Goal: Information Seeking & Learning: Understand process/instructions

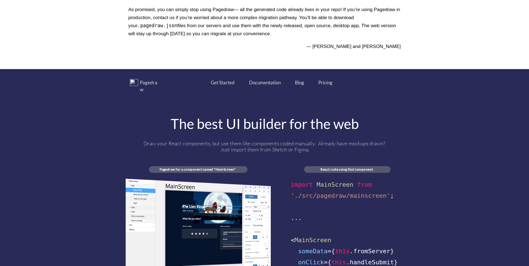
click at [235, 127] on div "Pagedraw Get Started Documentation Blog Pricing The best UI builder for the web…" at bounding box center [265, 195] width 278 height 232
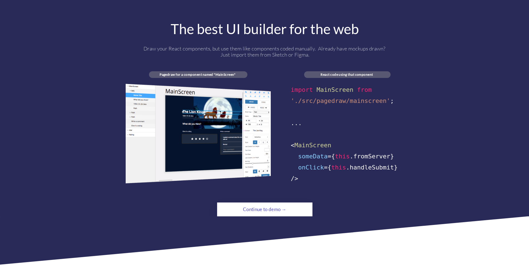
scroll to position [306, 0]
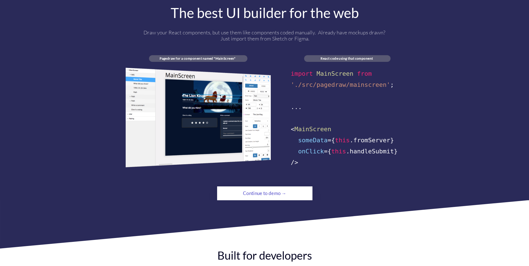
click at [280, 188] on div "Continue to demo →" at bounding box center [264, 193] width 65 height 11
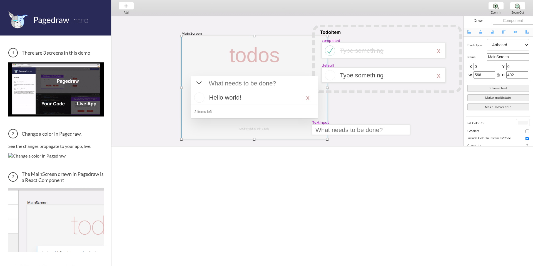
drag, startPoint x: 165, startPoint y: 38, endPoint x: 199, endPoint y: 43, distance: 35.0
click at [199, 43] on div at bounding box center [254, 88] width 146 height 104
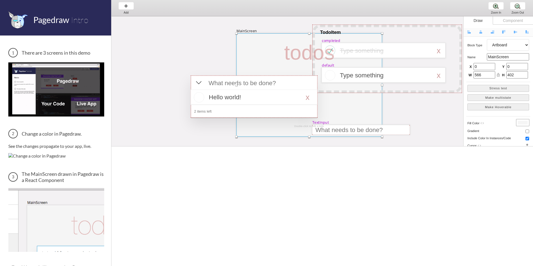
drag, startPoint x: 226, startPoint y: 39, endPoint x: 272, endPoint y: 37, distance: 46.7
click at [272, 37] on div at bounding box center [309, 85] width 146 height 104
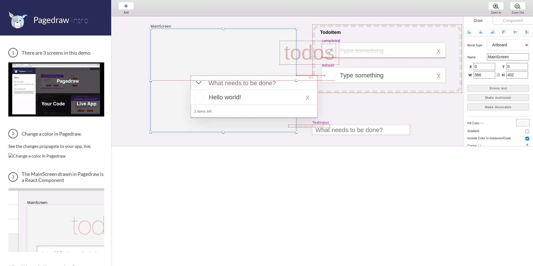
drag, startPoint x: 274, startPoint y: 38, endPoint x: 188, endPoint y: 34, distance: 85.9
click at [188, 34] on div at bounding box center [224, 81] width 146 height 104
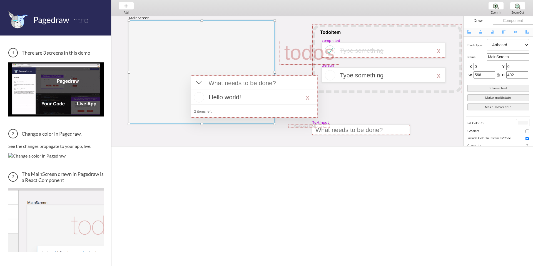
drag, startPoint x: 204, startPoint y: 79, endPoint x: 187, endPoint y: 74, distance: 17.0
click at [186, 16] on div "MainScreen todos Hello world! x 2 items left TodoItem completed Type something …" at bounding box center [533, 16] width 844 height 0
click at [130, 30] on div "MainScreen todos Hello world! x 2 items left TodoItem completed Type something …" at bounding box center [533, 198] width 844 height 365
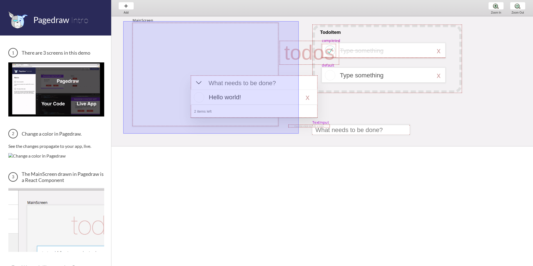
drag, startPoint x: 141, startPoint y: 28, endPoint x: 299, endPoint y: 134, distance: 189.6
click at [299, 134] on div "MainScreen todos Hello world! x 2 items left TodoItem completed Type something …" at bounding box center [533, 198] width 844 height 365
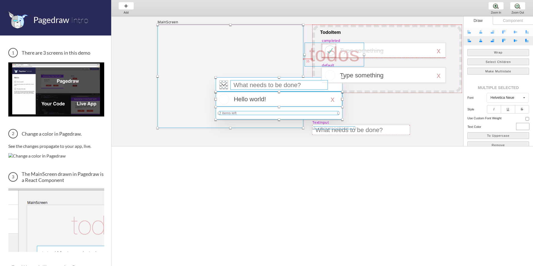
drag, startPoint x: 169, startPoint y: 52, endPoint x: 208, endPoint y: 57, distance: 38.9
click at [208, 57] on div at bounding box center [230, 77] width 146 height 104
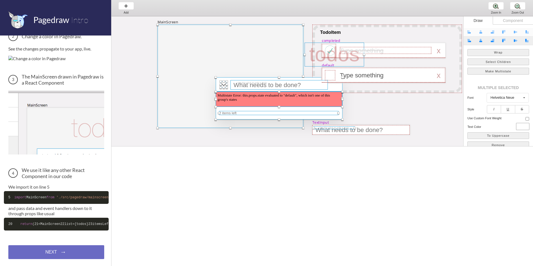
scroll to position [170, 0]
click at [507, 71] on button "Make Multistate" at bounding box center [498, 71] width 62 height 7
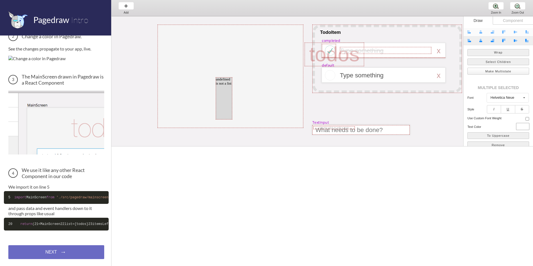
click at [507, 71] on button "Make Multistate" at bounding box center [498, 71] width 62 height 7
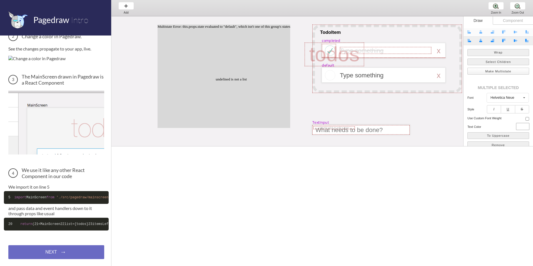
click at [507, 71] on button "Make Multistate" at bounding box center [498, 71] width 62 height 7
click at [508, 71] on button "Make Multistate" at bounding box center [498, 71] width 62 height 7
click at [506, 62] on button "Select Children" at bounding box center [498, 62] width 62 height 7
click at [57, 256] on div "NEXT → NEXT → NEXT →" at bounding box center [56, 253] width 96 height 14
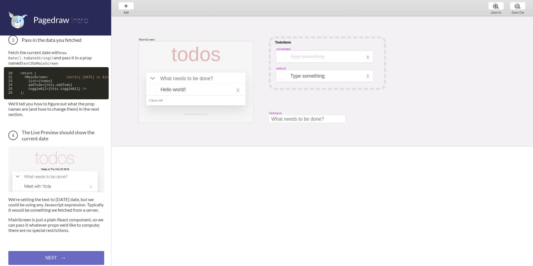
scroll to position [270, 0]
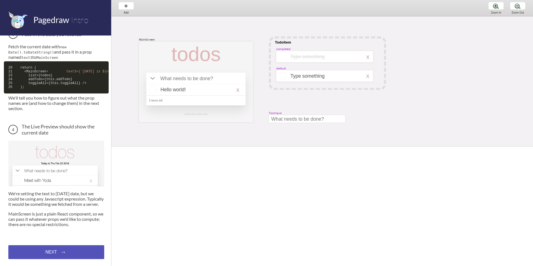
click at [65, 253] on div "NEXT → NEXT → NEXT →" at bounding box center [56, 253] width 96 height 14
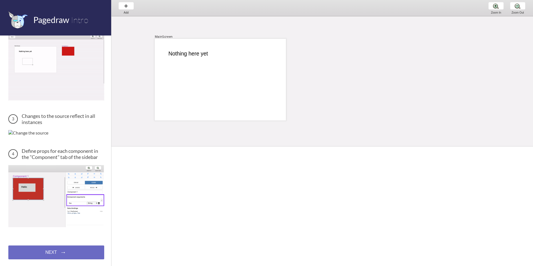
scroll to position [169, 0]
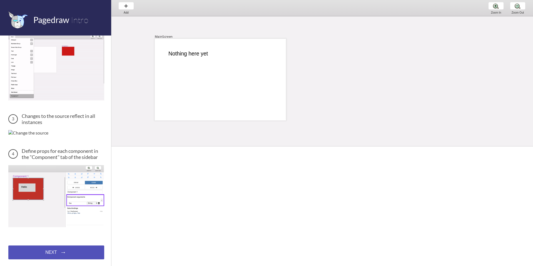
click at [64, 251] on div "NEXT → NEXT → NEXT →" at bounding box center [56, 253] width 96 height 14
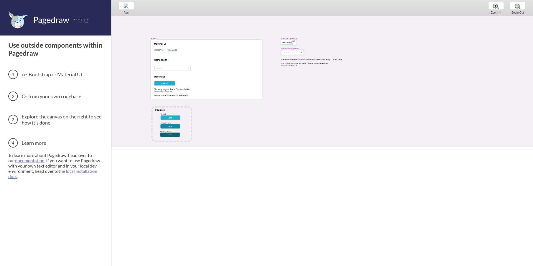
scroll to position [11, 0]
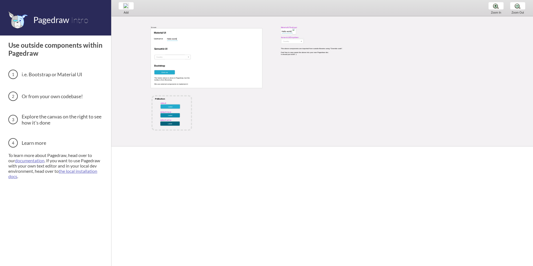
click at [200, 90] on div "MaterialUITextInput Screen Username: Material UI Semantic UI Bootstrap Click me…" at bounding box center [346, 126] width 470 height 242
click at [172, 108] on div at bounding box center [170, 106] width 19 height 4
select select "4"
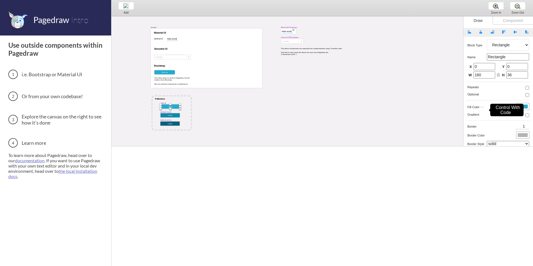
click at [482, 108] on icon "code" at bounding box center [482, 107] width 4 height 4
click at [483, 107] on icon "code" at bounding box center [482, 107] width 4 height 4
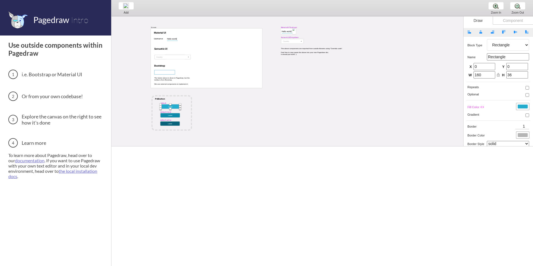
click at [161, 73] on div at bounding box center [164, 72] width 21 height 4
select select "15"
click at [374, 92] on div "MaterialUITextInput Screen Username: Material UI Semantic UI Bootstrap Click me…" at bounding box center [346, 126] width 470 height 242
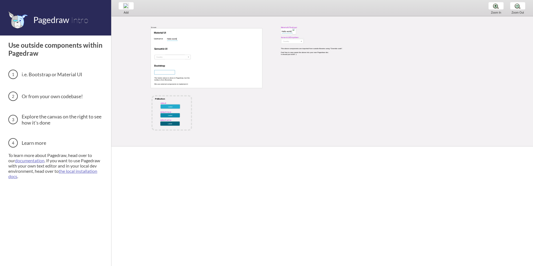
click at [168, 73] on div at bounding box center [164, 72] width 21 height 4
select select "15"
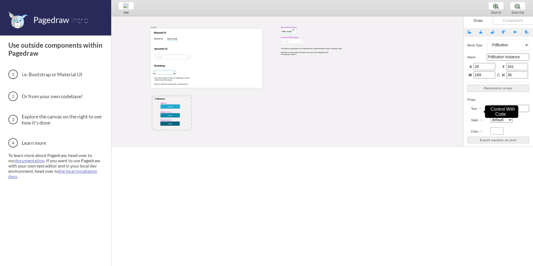
click at [471, 110] on span "Text" at bounding box center [474, 108] width 6 height 3
drag, startPoint x: 175, startPoint y: 72, endPoint x: 239, endPoint y: 76, distance: 63.7
click at [239, 76] on div "MaterialUITextInput Screen Username: Material UI Semantic UI Bootstrap Click me…" at bounding box center [346, 126] width 470 height 242
drag, startPoint x: 239, startPoint y: 72, endPoint x: 224, endPoint y: 72, distance: 15.0
click at [237, 72] on div at bounding box center [238, 72] width 2 height 2
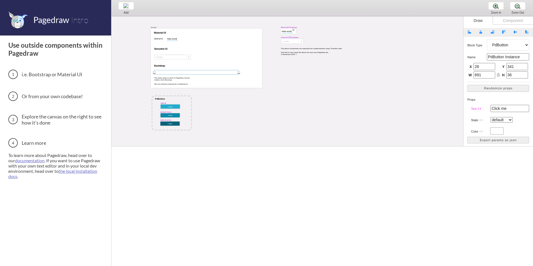
type input "568"
drag, startPoint x: 215, startPoint y: 73, endPoint x: 238, endPoint y: 63, distance: 24.9
click at [239, 63] on div at bounding box center [211, 64] width 69 height 4
type input "222"
type input "255"
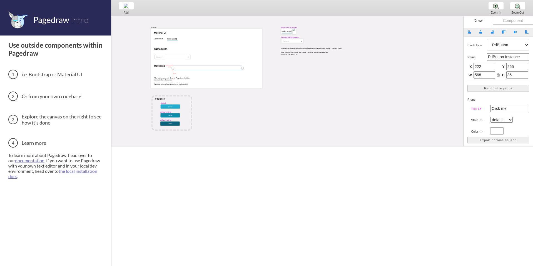
drag, startPoint x: 236, startPoint y: 63, endPoint x: 232, endPoint y: 68, distance: 6.9
click at [231, 69] on div at bounding box center [207, 68] width 69 height 4
type input "181"
type input "305"
drag, startPoint x: 232, startPoint y: 68, endPoint x: 236, endPoint y: 66, distance: 4.4
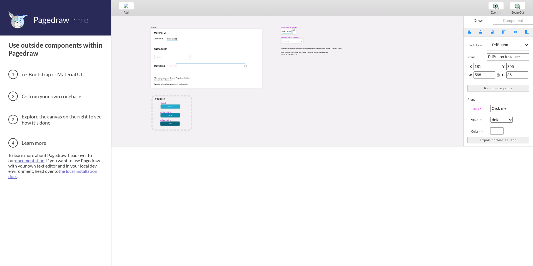
click at [236, 66] on div at bounding box center [210, 66] width 69 height 4
type input "211"
type input "284"
click at [507, 21] on div "Component" at bounding box center [512, 20] width 40 height 8
select select "right"
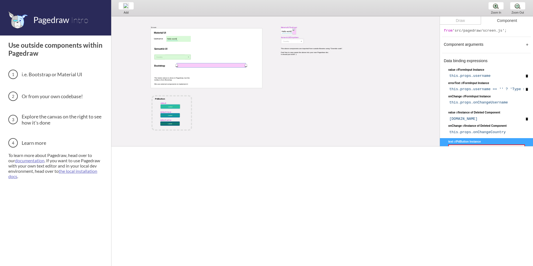
scroll to position [0, 0]
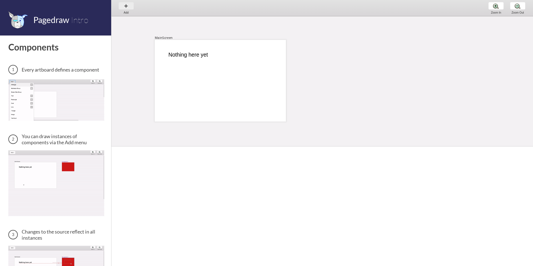
scroll to position [1, 0]
click at [122, 7] on div "Add Add Add" at bounding box center [126, 8] width 21 height 16
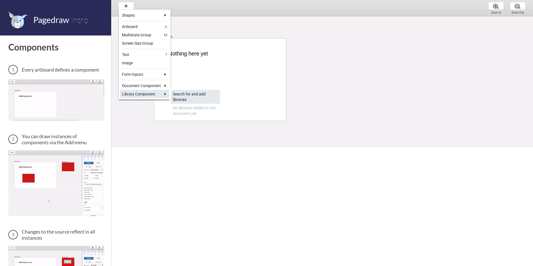
click at [184, 96] on div "Search for and add libraries" at bounding box center [195, 96] width 45 height 11
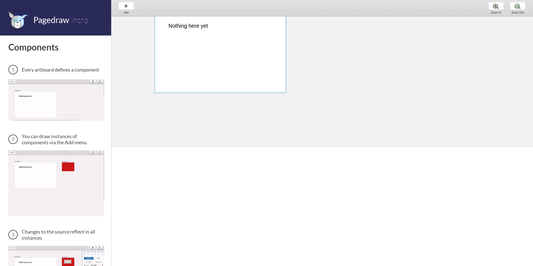
click at [198, 56] on div at bounding box center [220, 52] width 131 height 82
